Goal: Obtain resource: Download file/media

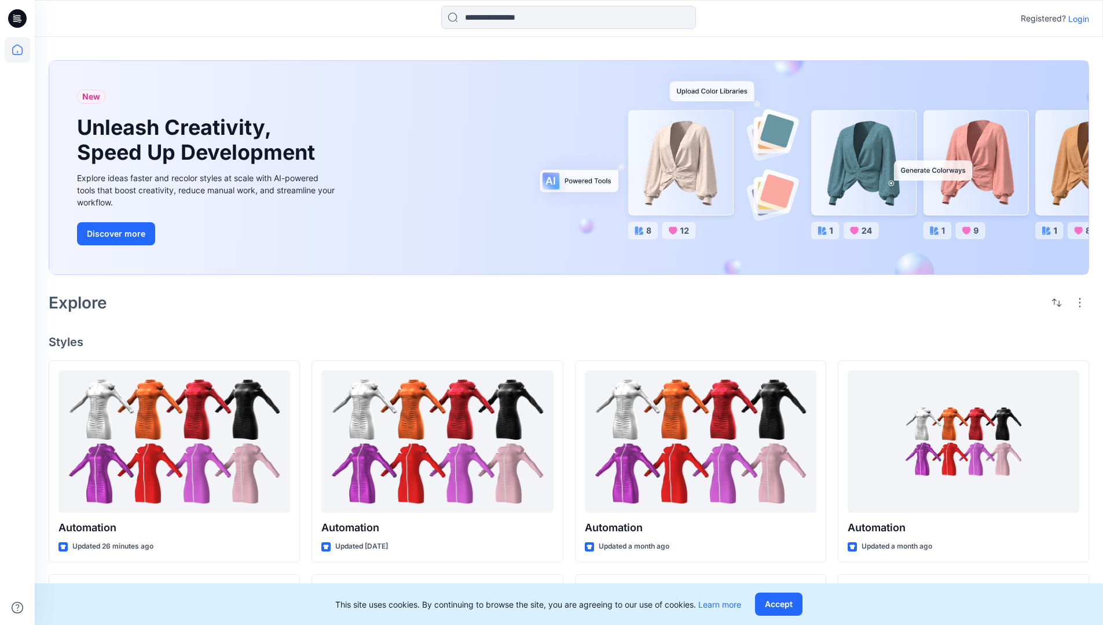
click at [1076, 19] on p "Login" at bounding box center [1078, 19] width 21 height 12
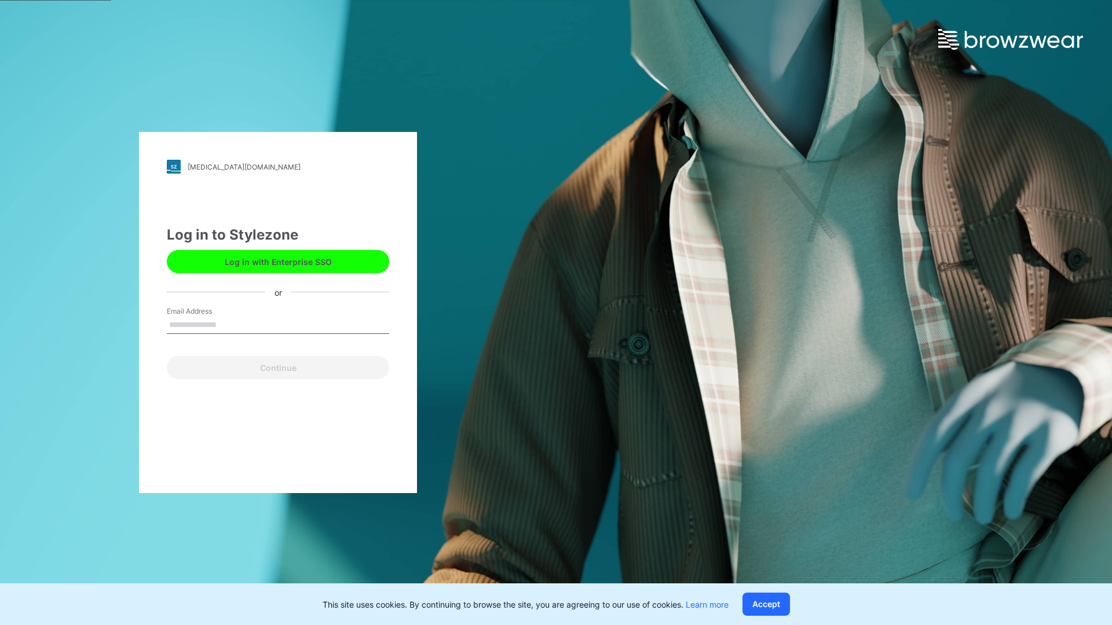
click at [229, 324] on input "Email Address" at bounding box center [278, 325] width 222 height 17
type input "**********"
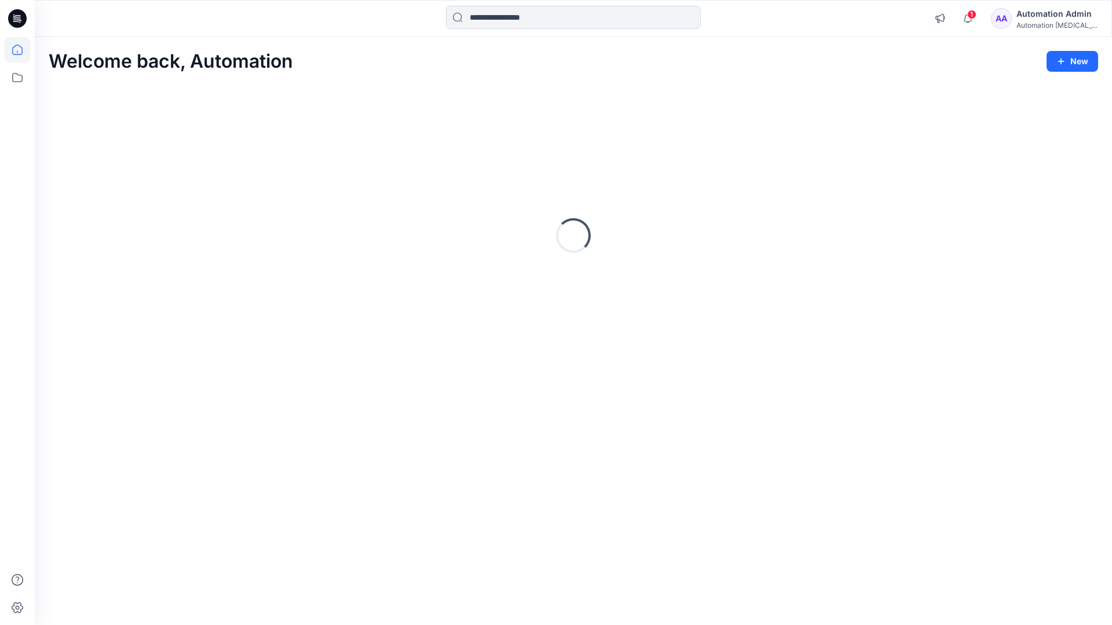
click at [22, 50] on icon at bounding box center [17, 50] width 10 height 10
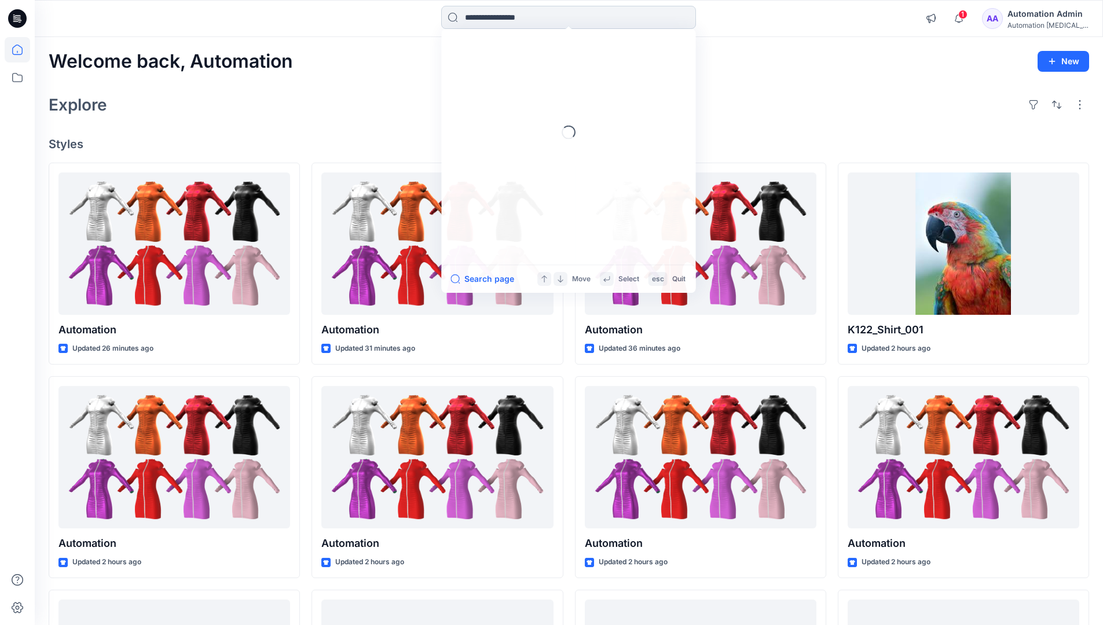
click at [505, 17] on input at bounding box center [568, 17] width 255 height 23
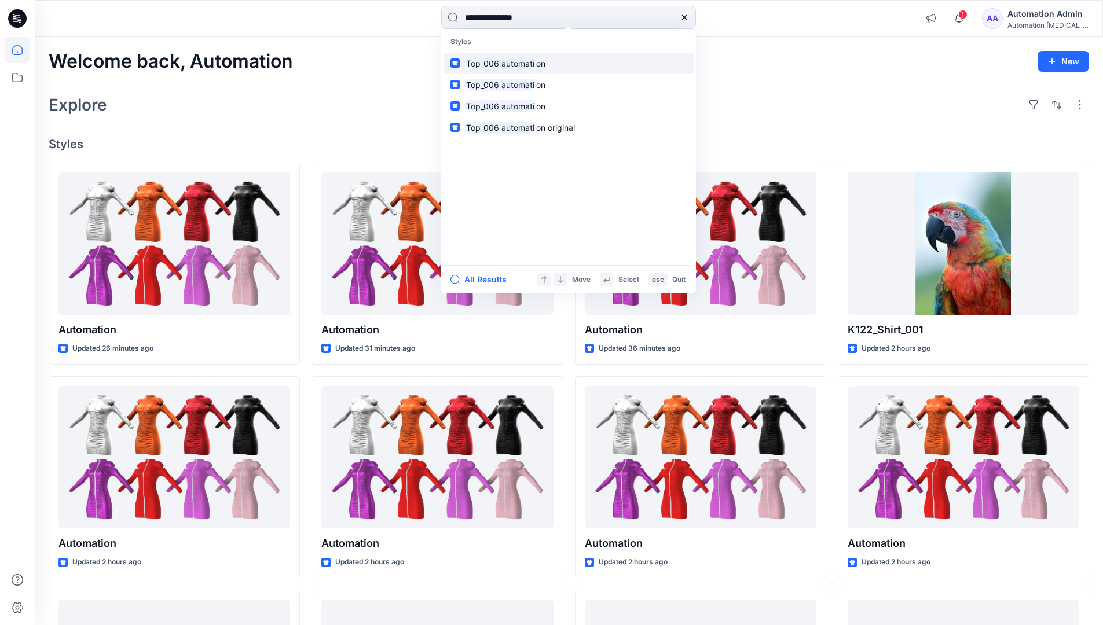
type input "**********"
click at [523, 63] on mark "Top_006 automati" at bounding box center [500, 63] width 72 height 13
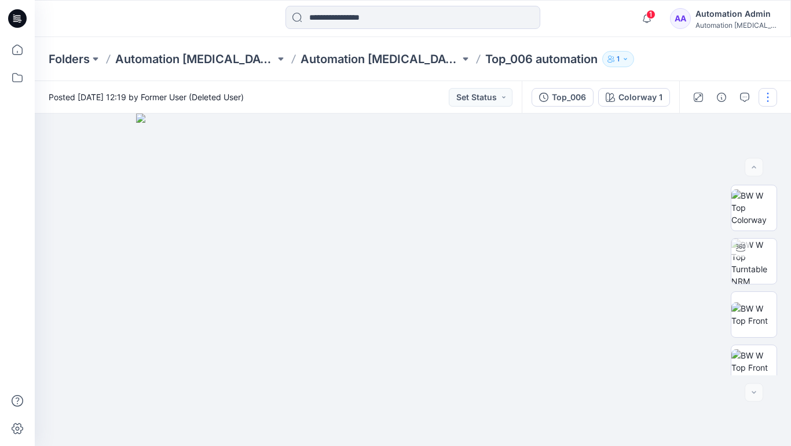
click at [768, 100] on button "button" at bounding box center [767, 97] width 19 height 19
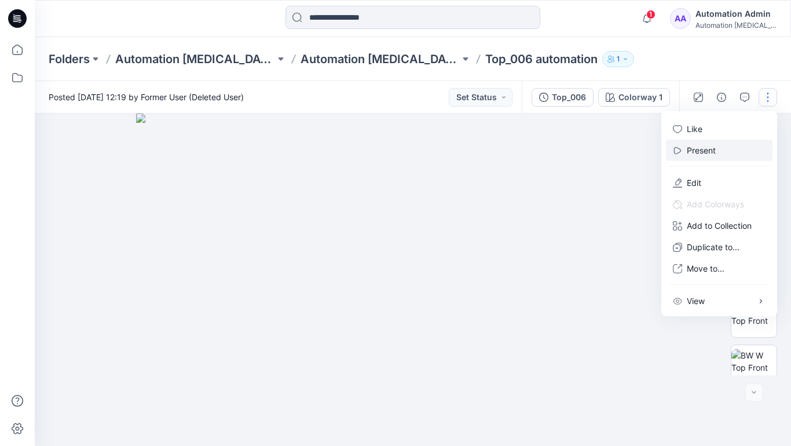
click at [703, 149] on p "Present" at bounding box center [701, 150] width 29 height 12
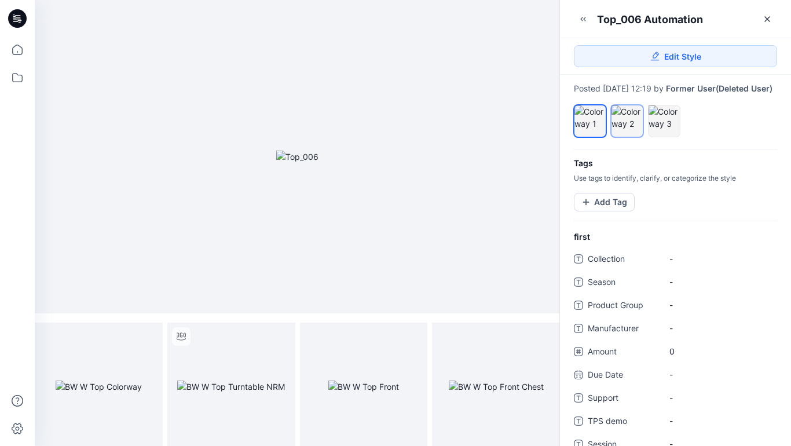
click at [626, 130] on div at bounding box center [626, 117] width 31 height 24
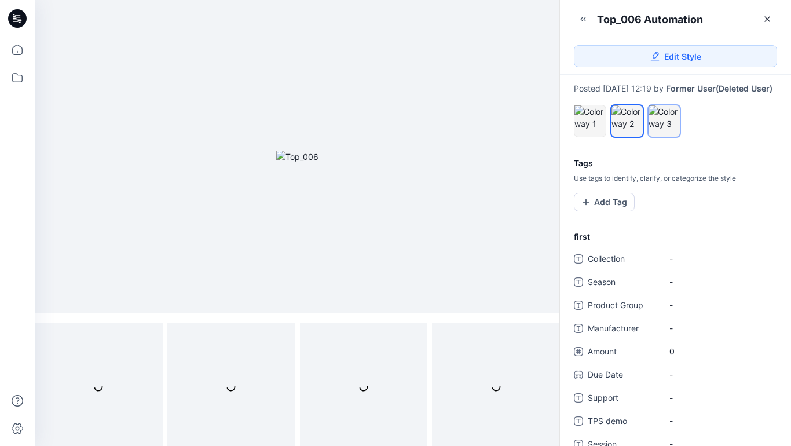
click at [661, 130] on div at bounding box center [663, 117] width 31 height 24
click at [625, 127] on div at bounding box center [626, 117] width 31 height 24
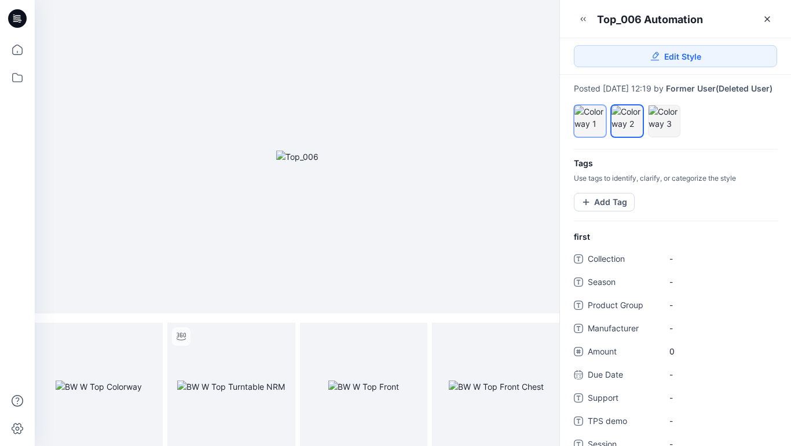
click at [590, 124] on div at bounding box center [589, 117] width 31 height 24
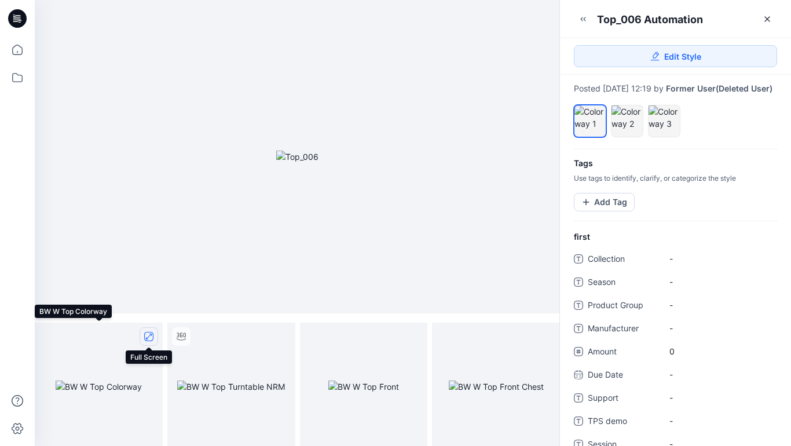
click at [148, 336] on icon "full screen" at bounding box center [149, 337] width 6 height 6
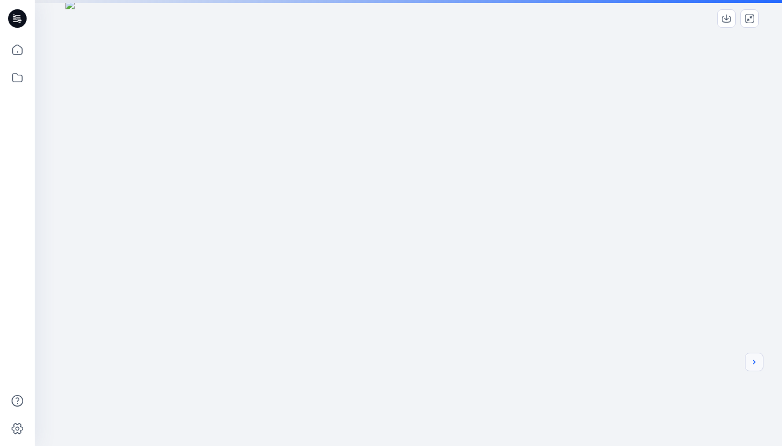
click at [754, 363] on icon "next" at bounding box center [754, 362] width 2 height 4
click at [640, 297] on div at bounding box center [408, 343] width 747 height 686
click at [755, 364] on icon "next" at bounding box center [754, 361] width 9 height 9
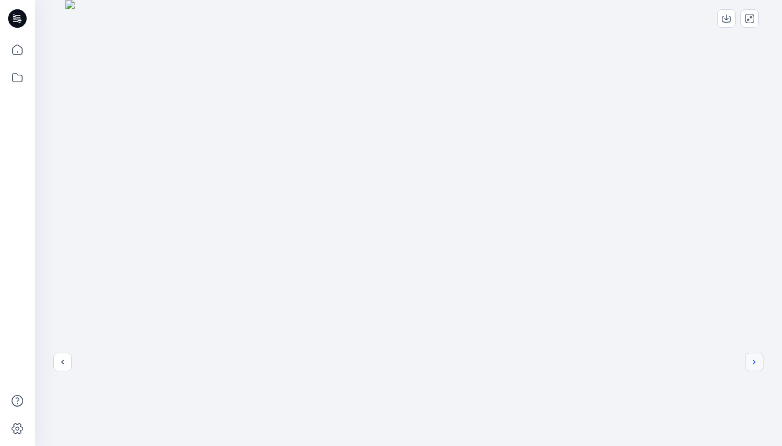
click at [752, 362] on icon "next" at bounding box center [754, 361] width 9 height 9
click at [60, 361] on icon "previous" at bounding box center [62, 361] width 9 height 9
click at [63, 361] on icon "previous" at bounding box center [62, 361] width 9 height 9
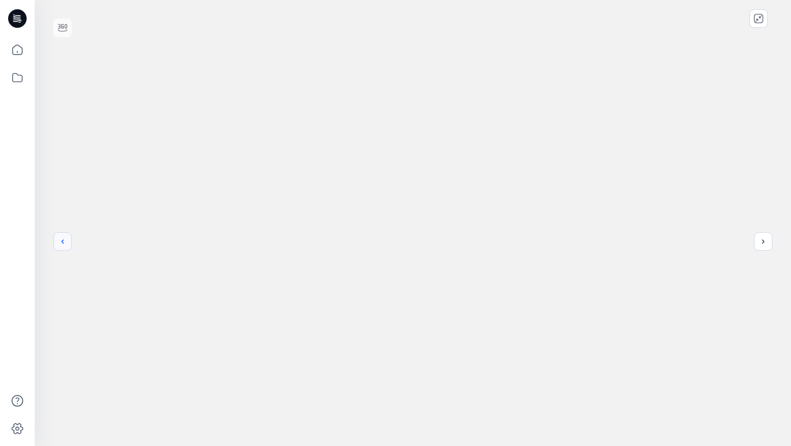
click at [63, 241] on icon "previous" at bounding box center [62, 241] width 9 height 9
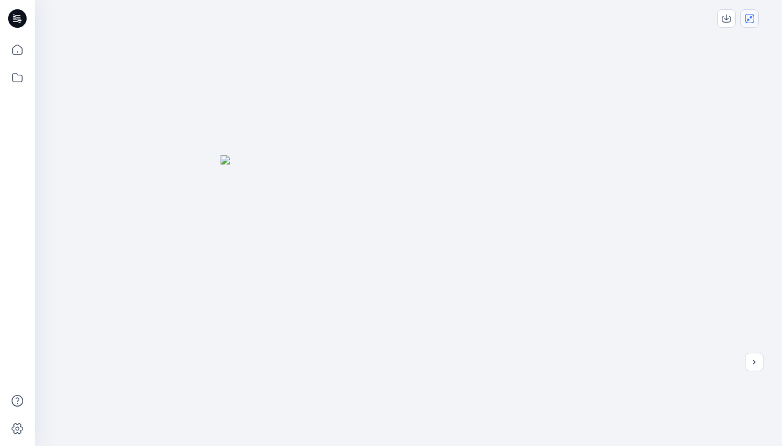
click at [751, 22] on icon "close-full-preview" at bounding box center [749, 18] width 9 height 9
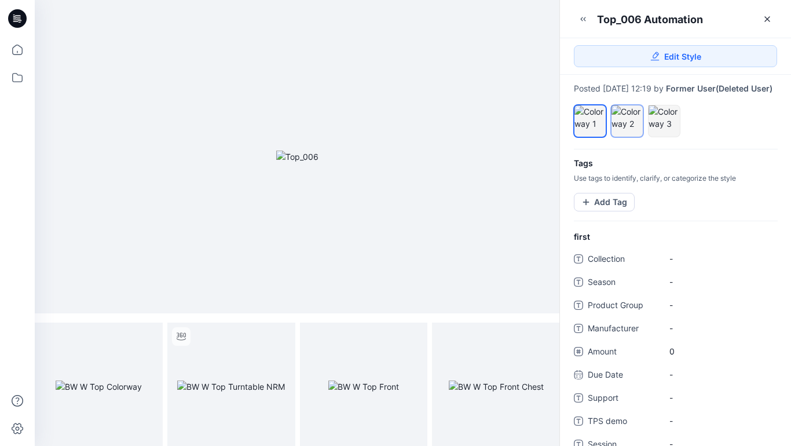
click at [630, 130] on div at bounding box center [626, 117] width 31 height 24
click at [148, 338] on icon "full screen" at bounding box center [149, 337] width 6 height 6
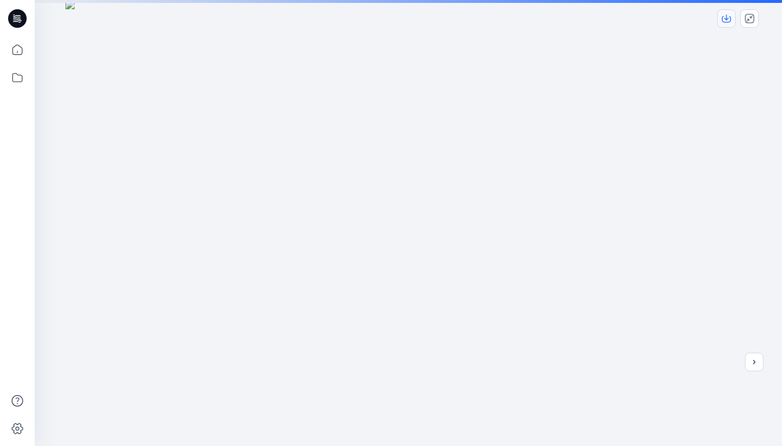
click at [729, 19] on icon "download-image" at bounding box center [726, 18] width 9 height 9
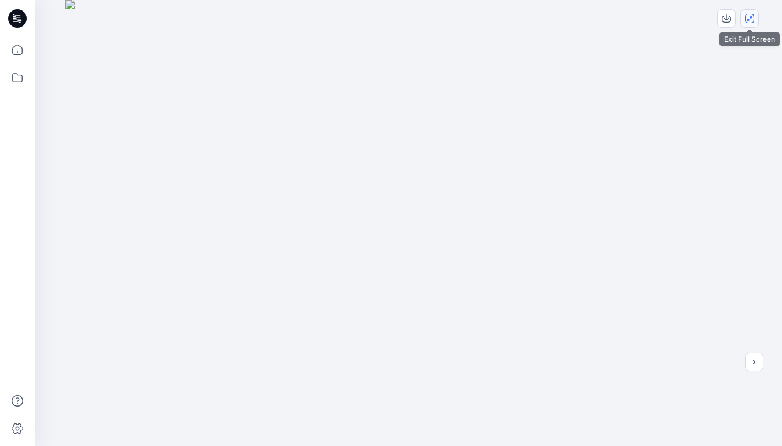
click at [751, 18] on icon "close-full-preview" at bounding box center [749, 18] width 9 height 9
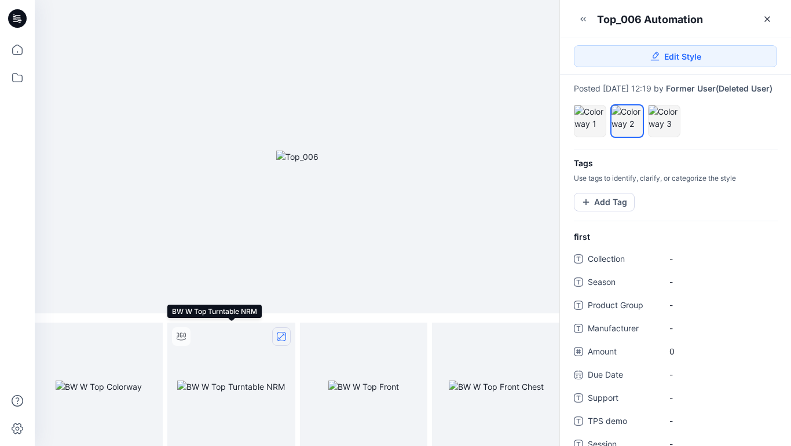
click at [282, 336] on icon "full screen" at bounding box center [281, 336] width 9 height 9
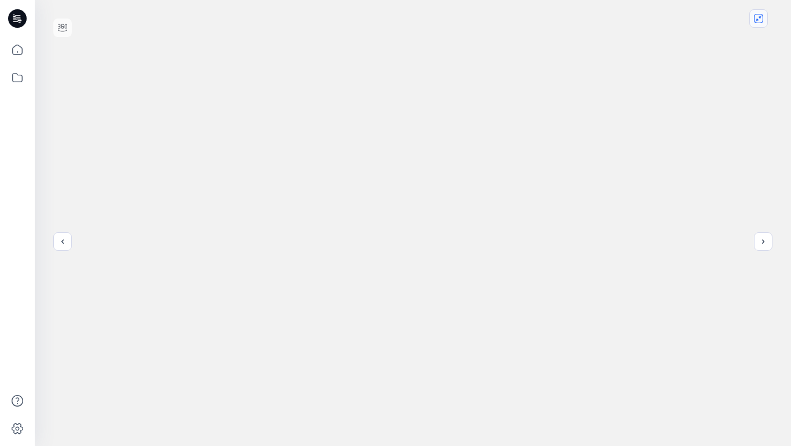
click at [760, 21] on icon "close-full-preview" at bounding box center [758, 18] width 9 height 9
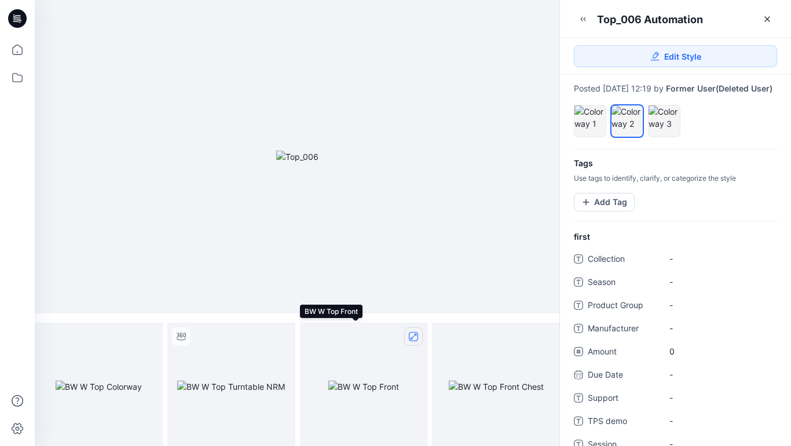
click at [413, 336] on icon "full screen" at bounding box center [414, 337] width 6 height 6
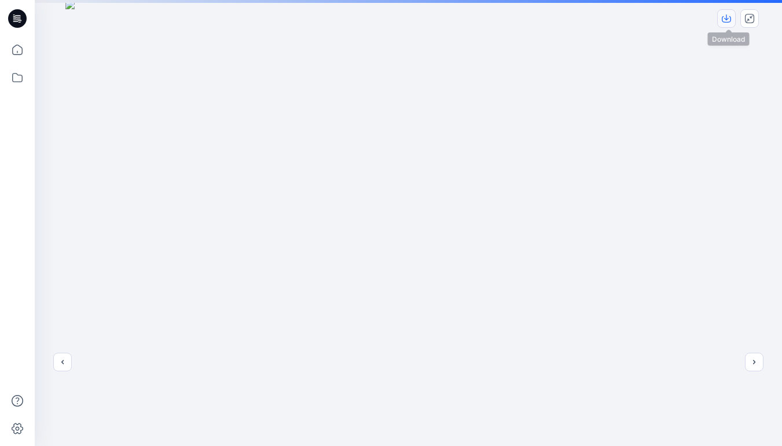
click at [725, 19] on icon "download-image" at bounding box center [726, 17] width 5 height 6
click at [749, 18] on icon "close-full-preview" at bounding box center [749, 18] width 9 height 9
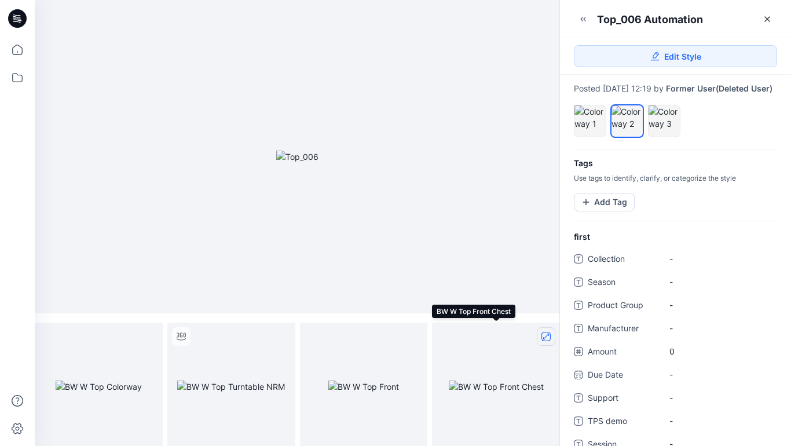
click at [543, 338] on icon "full screen" at bounding box center [546, 337] width 6 height 6
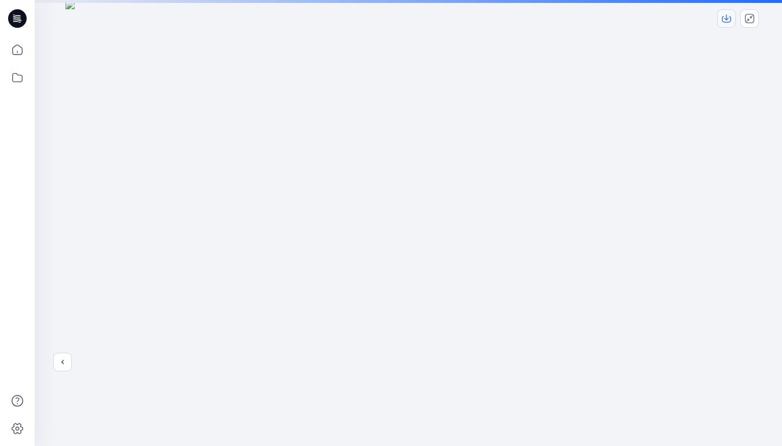
click at [728, 19] on icon "download-image" at bounding box center [726, 18] width 9 height 9
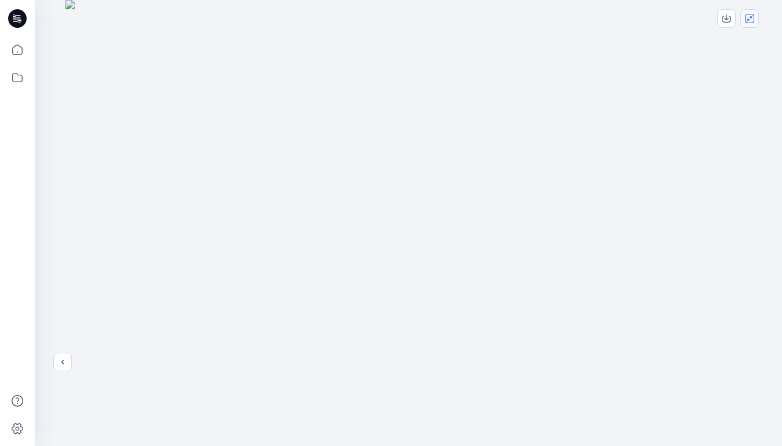
click at [753, 19] on icon "close-full-preview" at bounding box center [749, 18] width 9 height 9
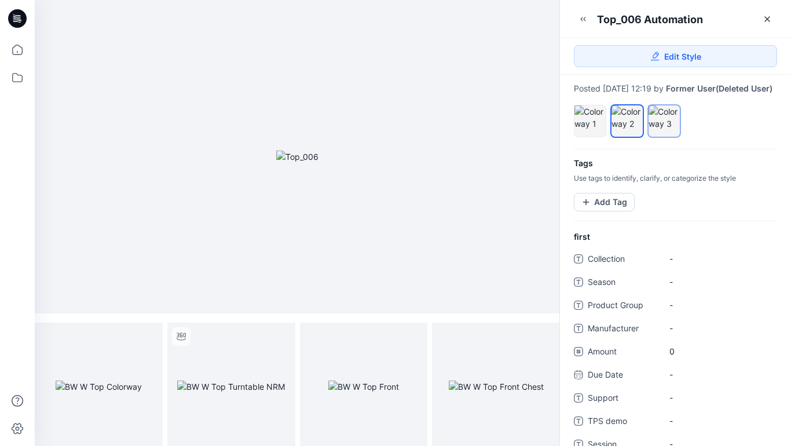
click at [665, 127] on div at bounding box center [663, 117] width 31 height 24
click at [148, 336] on icon "full screen" at bounding box center [149, 337] width 6 height 6
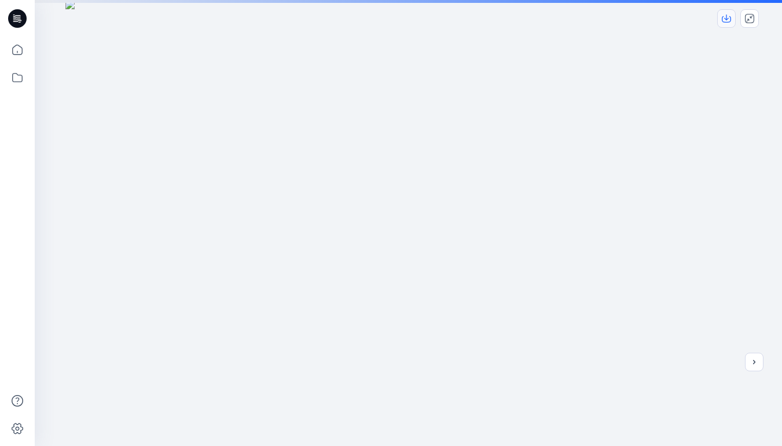
click at [726, 20] on icon "download-image" at bounding box center [726, 17] width 5 height 6
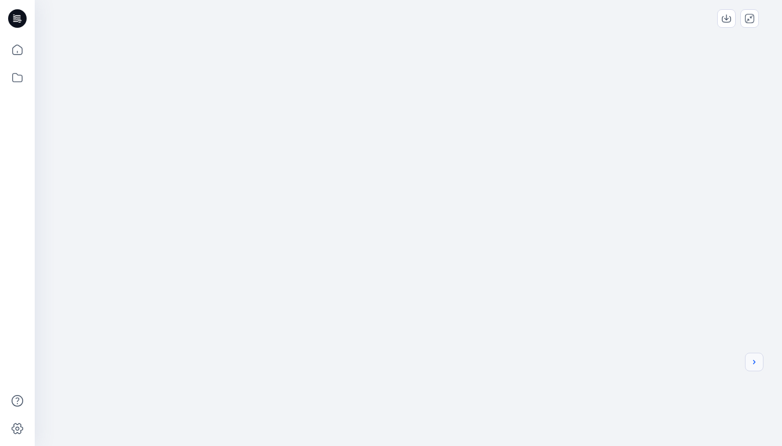
click at [756, 360] on icon "next" at bounding box center [754, 361] width 9 height 9
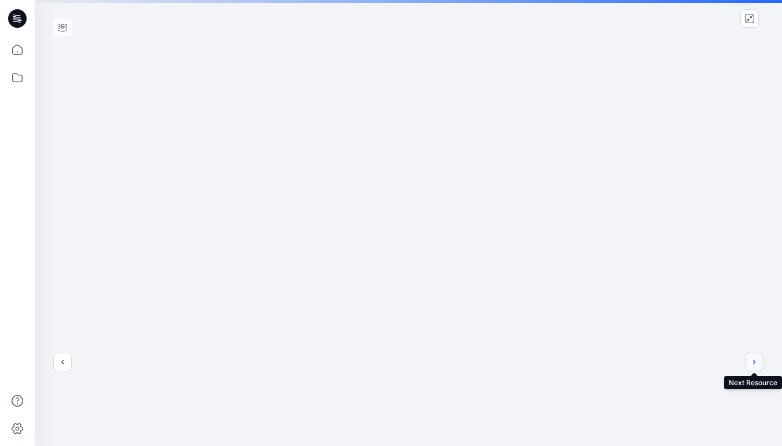
click at [759, 364] on button "next" at bounding box center [754, 362] width 19 height 19
click at [727, 14] on icon "download-image" at bounding box center [726, 18] width 9 height 9
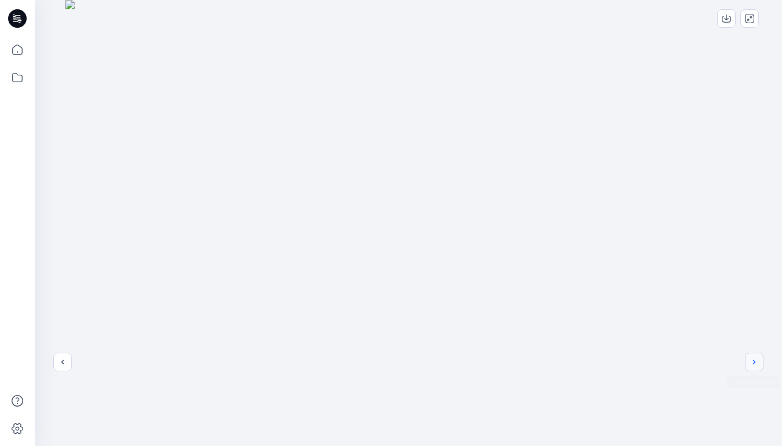
click at [758, 362] on icon "next" at bounding box center [754, 361] width 9 height 9
click at [61, 361] on icon "previous" at bounding box center [62, 361] width 9 height 9
click at [65, 365] on icon "previous" at bounding box center [62, 361] width 9 height 9
click at [63, 369] on button "previous" at bounding box center [62, 362] width 19 height 19
click at [747, 18] on icon "close-full-preview" at bounding box center [749, 18] width 9 height 9
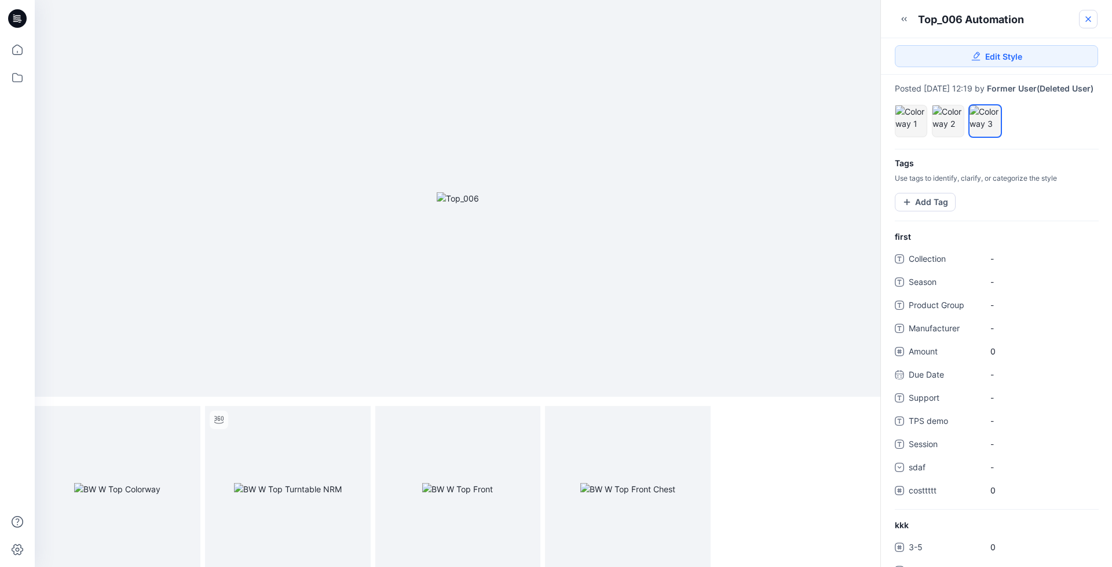
click at [1087, 20] on icon at bounding box center [1088, 19] width 5 height 5
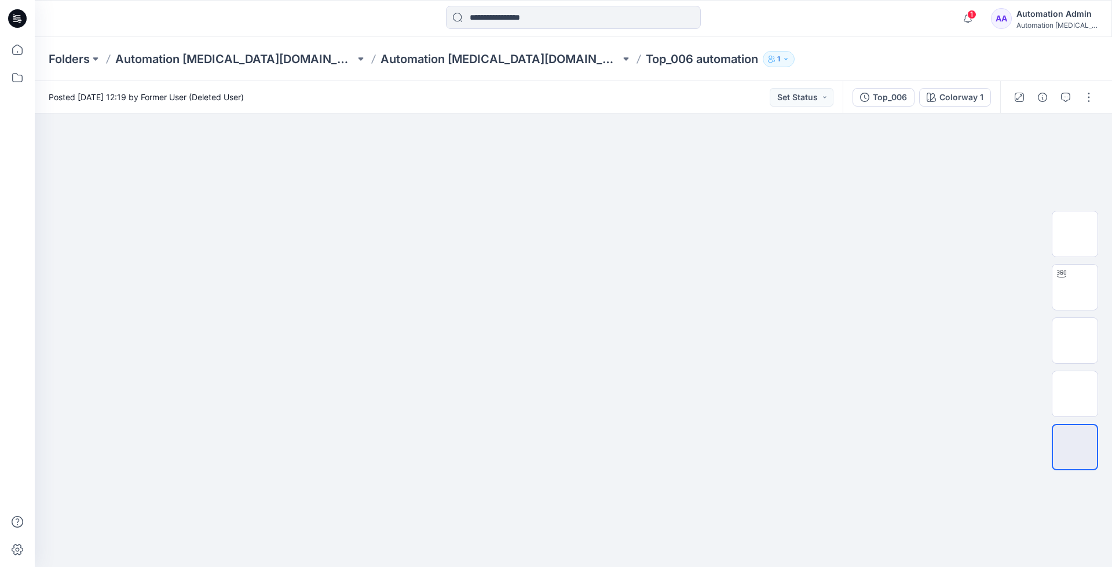
click at [1058, 16] on div "Automation Admin" at bounding box center [1056, 14] width 81 height 14
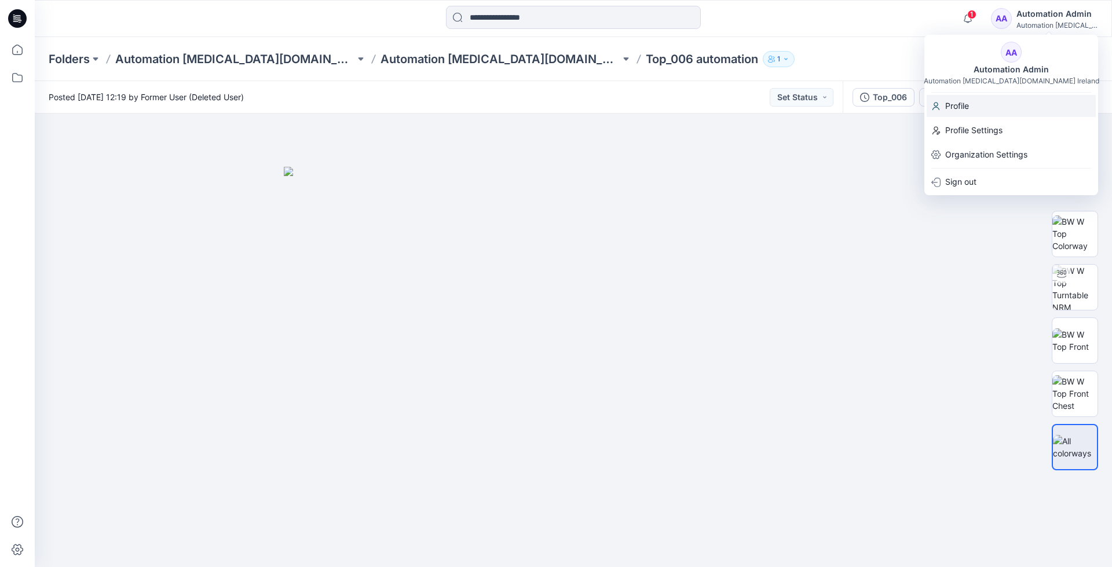
click at [962, 105] on p "Profile" at bounding box center [957, 106] width 24 height 22
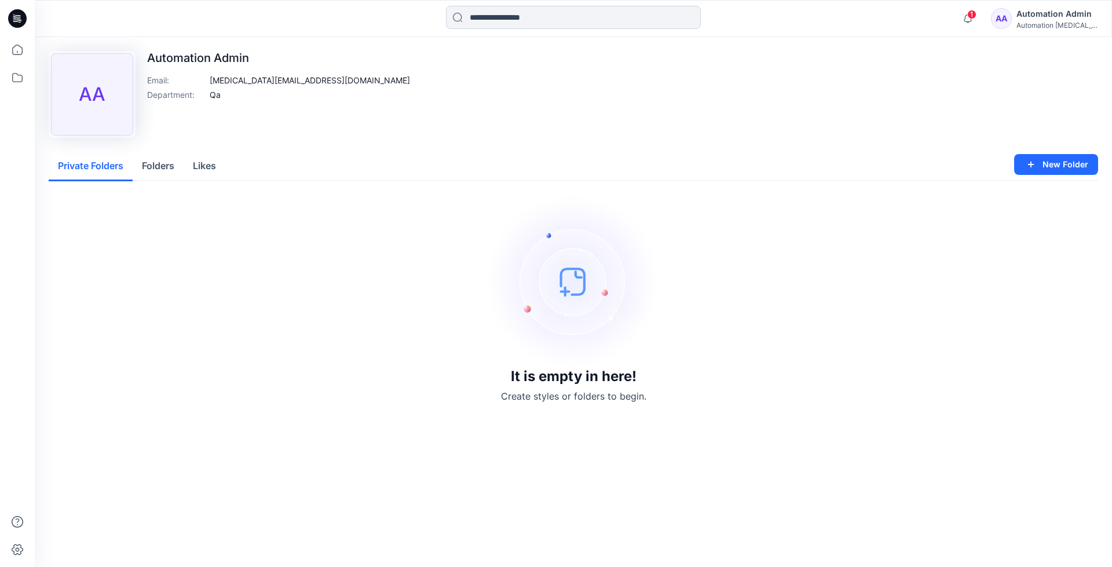
click at [494, 21] on input at bounding box center [573, 17] width 255 height 23
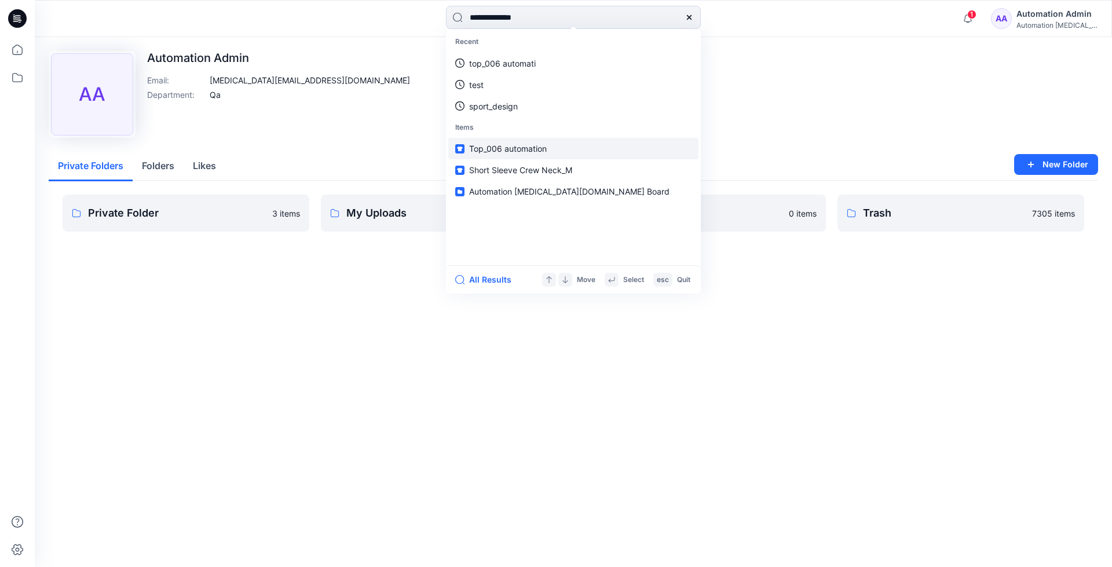
type input "**********"
click at [493, 141] on link "Top_006 automation" at bounding box center [573, 148] width 250 height 21
